Goal: Task Accomplishment & Management: Use online tool/utility

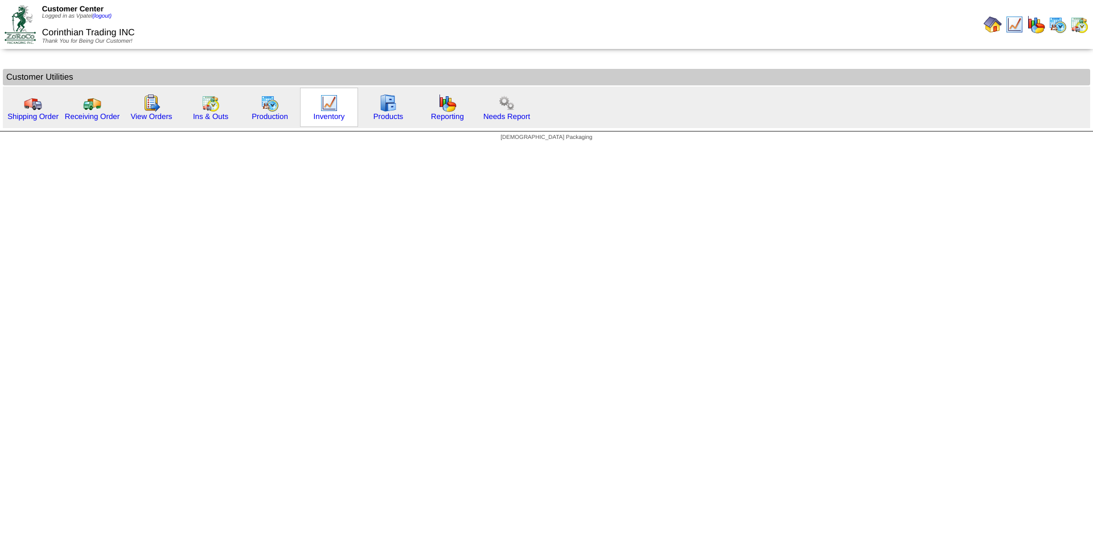
click at [326, 111] on img at bounding box center [329, 103] width 18 height 18
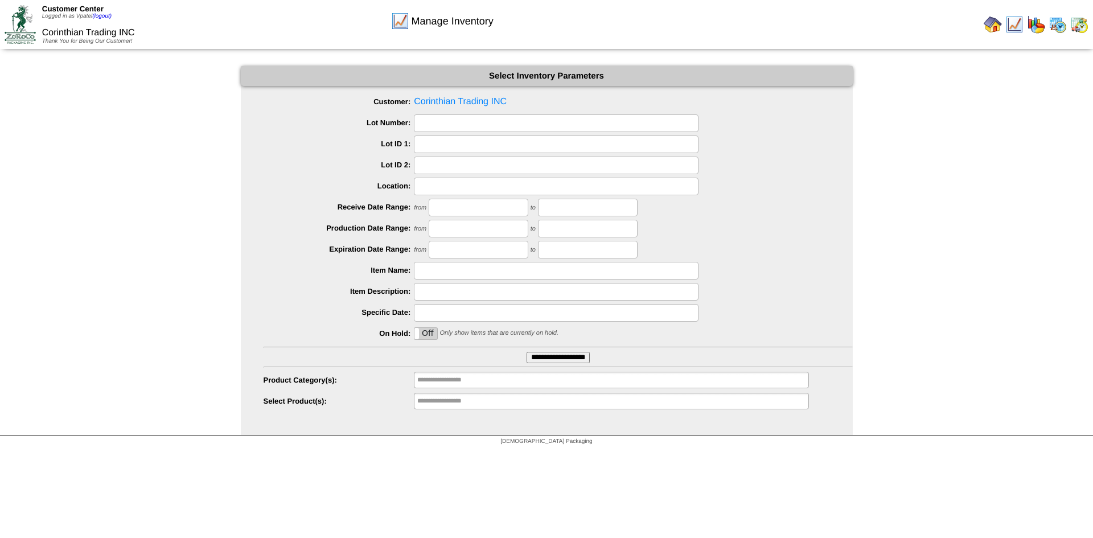
click at [559, 359] on input "**********" at bounding box center [557, 357] width 63 height 11
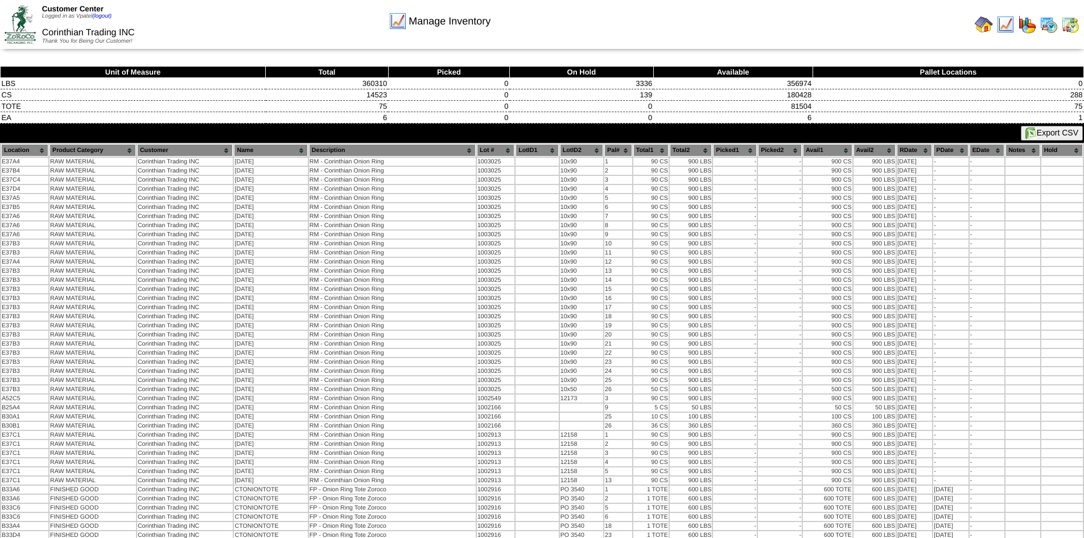
click at [1053, 133] on button "Export CSV" at bounding box center [1052, 133] width 62 height 15
